Goal: Information Seeking & Learning: Learn about a topic

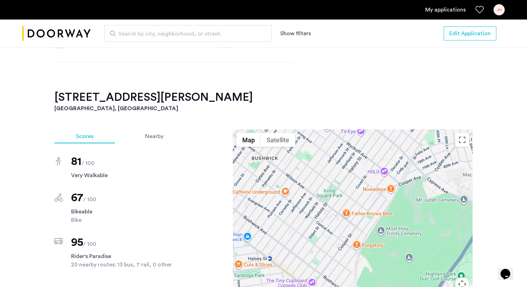
scroll to position [523, 0]
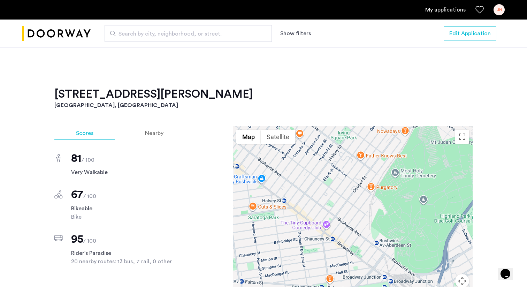
drag, startPoint x: 308, startPoint y: 219, endPoint x: 323, endPoint y: 163, distance: 57.4
click at [323, 163] on div at bounding box center [353, 223] width 240 height 195
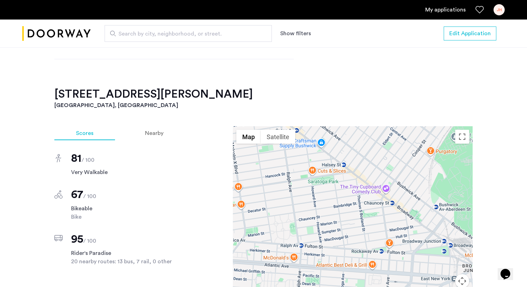
drag, startPoint x: 335, startPoint y: 213, endPoint x: 412, endPoint y: 203, distance: 77.9
click at [413, 203] on div at bounding box center [353, 223] width 240 height 195
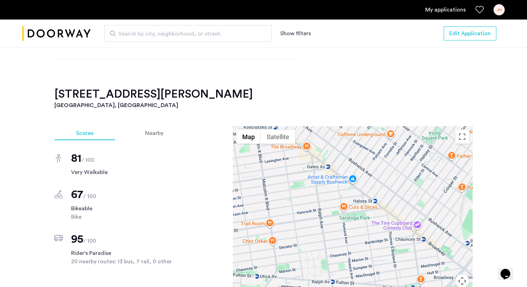
drag, startPoint x: 319, startPoint y: 193, endPoint x: 306, endPoint y: 201, distance: 14.6
click at [307, 202] on div at bounding box center [353, 223] width 240 height 195
